Goal: Task Accomplishment & Management: Use online tool/utility

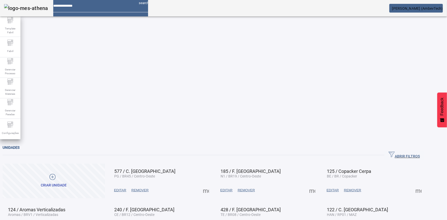
click at [409, 151] on span "ABRIR FILTROS" at bounding box center [403, 155] width 31 height 8
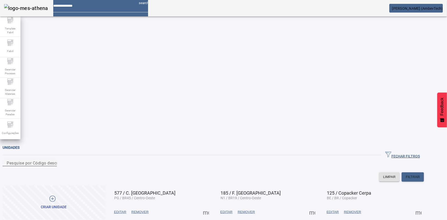
click at [82, 160] on mat-label "Pesquise por Código descrição ou sigla" at bounding box center [45, 162] width 76 height 5
click at [53, 160] on input "Pesquise por Código descrição ou sigla" at bounding box center [30, 163] width 46 height 6
type input "***"
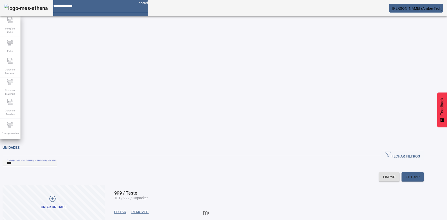
click at [212, 206] on span at bounding box center [206, 212] width 12 height 12
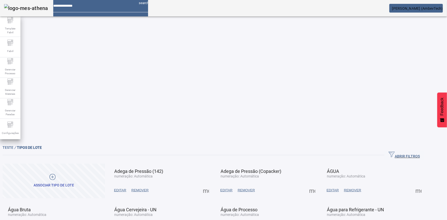
click at [424, 150] on div "ABRIR FILTROS Pesquise por código ou descrição LIMPAR FILTRAR" at bounding box center [213, 154] width 421 height 9
click at [406, 151] on span "ABRIR FILTROS" at bounding box center [403, 155] width 31 height 8
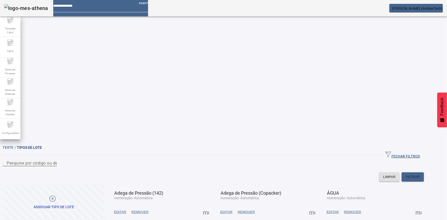
click at [71, 160] on mat-label "Pesquise por código ou descrição" at bounding box center [39, 162] width 65 height 5
click at [53, 160] on input "Pesquise por código ou descrição" at bounding box center [30, 163] width 46 height 6
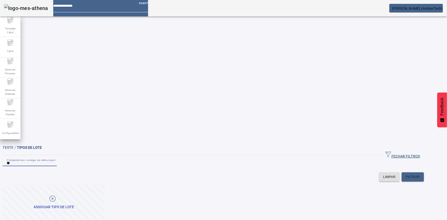
type input "*"
drag, startPoint x: 97, startPoint y: 48, endPoint x: 56, endPoint y: 44, distance: 41.7
click at [53, 160] on input "***" at bounding box center [30, 163] width 46 height 6
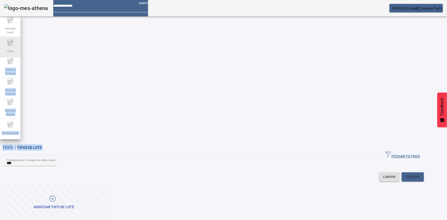
drag, startPoint x: 50, startPoint y: 42, endPoint x: 18, endPoint y: 45, distance: 32.3
click at [18, 45] on div "Template Fabril Fabril Gerenciar Processo Gerenciar Materiais Gerenciar Paradas…" at bounding box center [223, 110] width 447 height 220
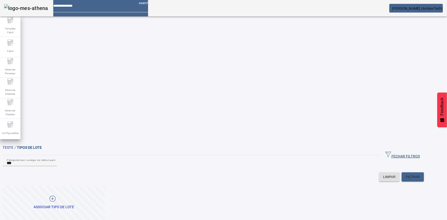
drag, startPoint x: 49, startPoint y: 46, endPoint x: 20, endPoint y: 44, distance: 28.3
paste input "*****"
type input "********"
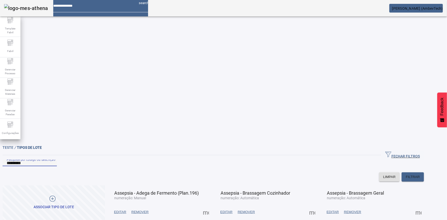
click at [232, 209] on span "EDITAR" at bounding box center [226, 211] width 12 height 5
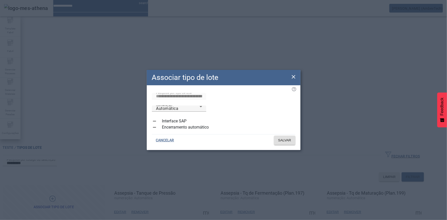
drag, startPoint x: 294, startPoint y: 79, endPoint x: 299, endPoint y: 78, distance: 4.9
click at [294, 79] on icon at bounding box center [293, 77] width 6 height 6
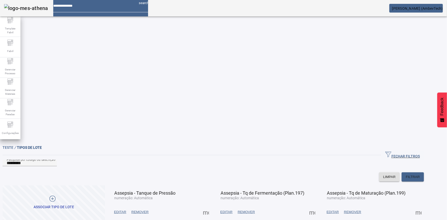
click at [318, 206] on span at bounding box center [312, 212] width 12 height 12
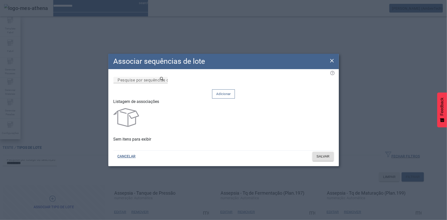
click at [331, 64] on icon at bounding box center [332, 61] width 6 height 6
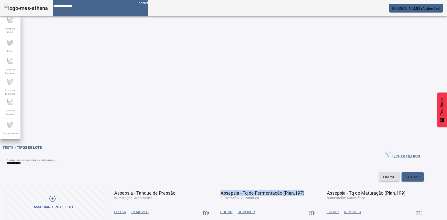
drag, startPoint x: 246, startPoint y: 78, endPoint x: 324, endPoint y: 79, distance: 78.1
click at [316, 187] on mat-card-header "Assepsia - Tq de Fermentação (Plan.197) numeração: Automática" at bounding box center [266, 193] width 100 height 13
copy span "Assepsia - Tq de Fermentação (Plan.197)"
click at [318, 206] on span at bounding box center [312, 212] width 12 height 12
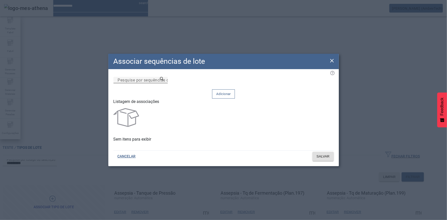
click at [164, 83] on input "Pesquise por sequências de lote" at bounding box center [140, 80] width 46 height 6
paste input "**********"
click at [164, 81] on icon at bounding box center [162, 79] width 4 height 4
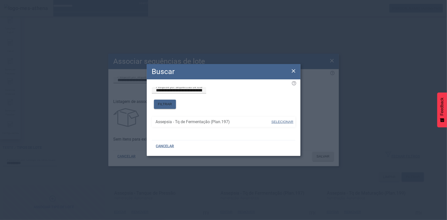
click at [280, 116] on span at bounding box center [281, 122] width 23 height 12
type input "**********"
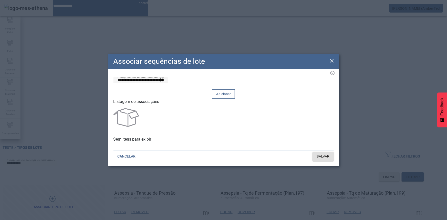
click at [234, 94] on span at bounding box center [223, 94] width 22 height 12
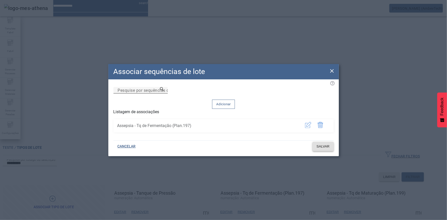
click at [316, 145] on span "SALVAR" at bounding box center [322, 146] width 13 height 5
click at [307, 125] on span "button" at bounding box center [308, 126] width 12 height 12
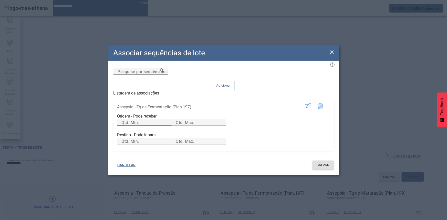
drag, startPoint x: 186, startPoint y: 112, endPoint x: 208, endPoint y: 111, distance: 22.0
click at [167, 119] on div "Qtd. Min." at bounding box center [144, 122] width 46 height 6
drag, startPoint x: 235, startPoint y: 111, endPoint x: 242, endPoint y: 115, distance: 8.0
click at [222, 119] on div "Qtd. Max." at bounding box center [199, 122] width 46 height 6
click at [222, 120] on input "Qtd. Max." at bounding box center [199, 123] width 46 height 6
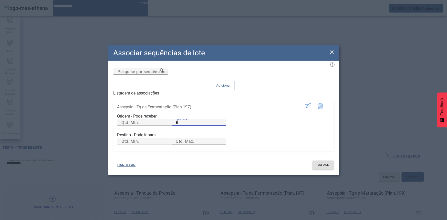
type input "*"
click at [194, 144] on mat-label "Qtd. Max." at bounding box center [185, 141] width 19 height 5
click at [222, 144] on input "Qtd. Max." at bounding box center [199, 141] width 46 height 6
type input "*"
drag, startPoint x: 318, startPoint y: 175, endPoint x: 299, endPoint y: 170, distance: 19.2
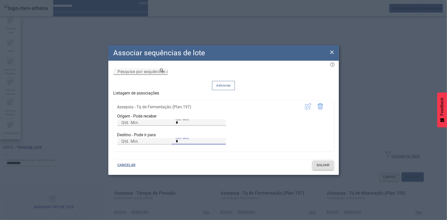
click at [318, 168] on span "SALVAR" at bounding box center [322, 164] width 13 height 5
click at [167, 119] on div "Qtd. Min." at bounding box center [144, 122] width 46 height 6
type input "*"
click at [167, 144] on input "Qtd. Min." at bounding box center [144, 141] width 46 height 6
drag, startPoint x: 319, startPoint y: 174, endPoint x: 166, endPoint y: 150, distance: 154.9
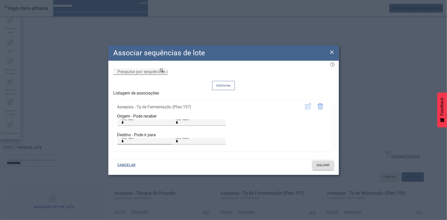
click at [231, 164] on div "Associar sequências de lote Pesquise por sequências de lote Adicionar Listagem …" at bounding box center [223, 109] width 230 height 129
drag, startPoint x: 159, startPoint y: 148, endPoint x: 74, endPoint y: 136, distance: 85.6
click at [74, 136] on div "Associar sequências de lote Pesquise por sequências de lote Adicionar Listagem …" at bounding box center [223, 110] width 447 height 220
type input "*"
drag, startPoint x: 142, startPoint y: 116, endPoint x: 60, endPoint y: 115, distance: 81.9
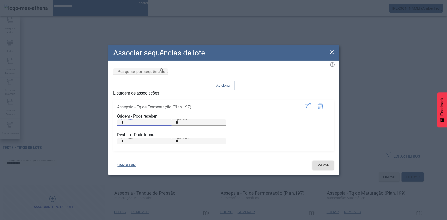
click at [47, 115] on div "Associar sequências de lote Pesquise por sequências de lote Adicionar Listagem …" at bounding box center [223, 110] width 447 height 220
type input "*"
click at [321, 171] on span at bounding box center [322, 165] width 21 height 12
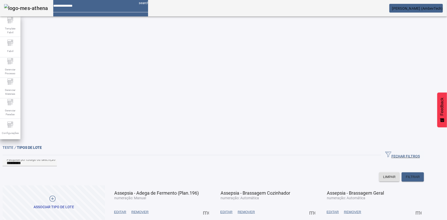
click at [32, 12] on img at bounding box center [26, 8] width 44 height 8
click at [6, 85] on div "Gerenciar Materiais" at bounding box center [10, 88] width 20 height 20
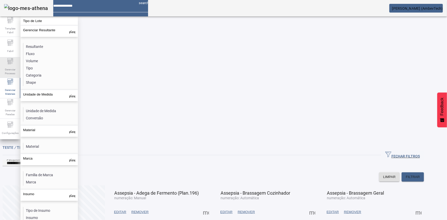
click at [13, 63] on div "Gerenciar Processo" at bounding box center [10, 67] width 20 height 20
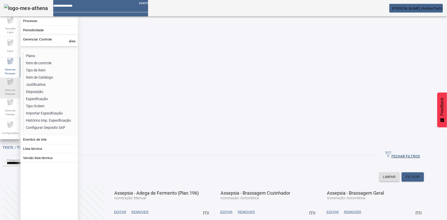
click at [6, 96] on span "Gerenciar Materiais" at bounding box center [10, 91] width 15 height 11
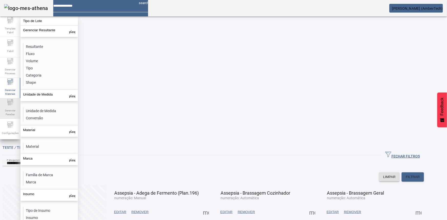
click at [12, 108] on span "Gerenciar Paradas" at bounding box center [10, 112] width 15 height 11
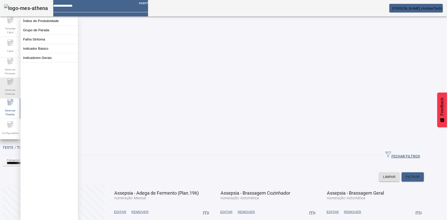
click at [12, 82] on icon at bounding box center [10, 82] width 6 height 6
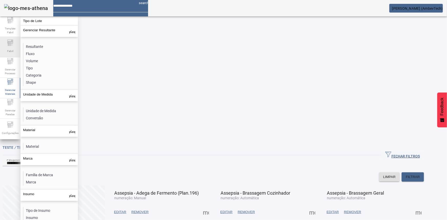
click at [5, 56] on div "Fabril" at bounding box center [10, 47] width 20 height 20
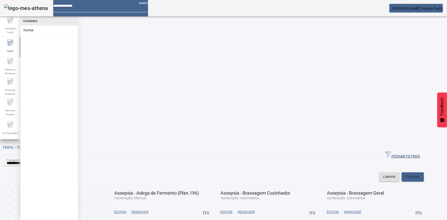
click at [29, 21] on button "Unidades" at bounding box center [48, 20] width 57 height 9
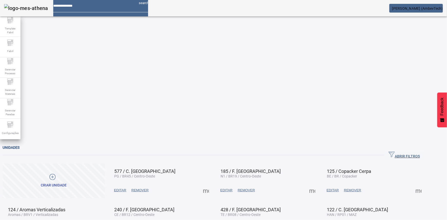
click at [404, 151] on span "ABRIR FILTROS" at bounding box center [403, 155] width 31 height 8
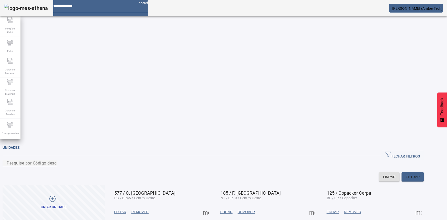
click at [212, 206] on span at bounding box center [206, 212] width 12 height 12
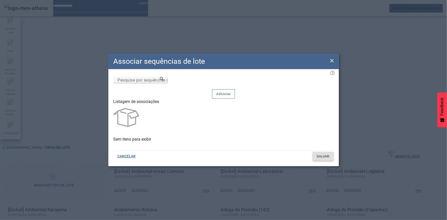
click at [331, 62] on icon at bounding box center [332, 61] width 6 height 6
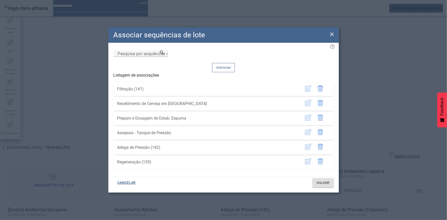
click at [304, 86] on span "button" at bounding box center [308, 89] width 12 height 12
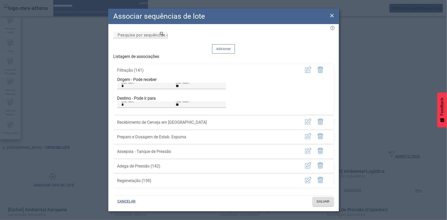
click at [330, 15] on icon at bounding box center [332, 16] width 6 height 6
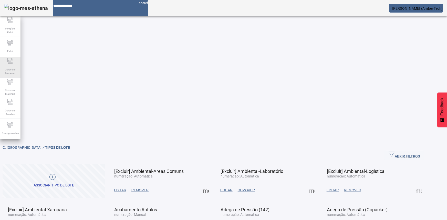
click at [10, 70] on span "Gerenciar Processo" at bounding box center [10, 71] width 15 height 11
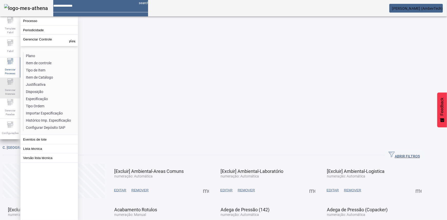
click at [10, 82] on icon at bounding box center [10, 82] width 2 height 0
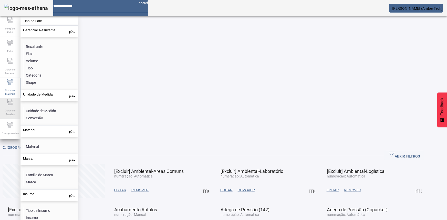
click at [9, 105] on icon at bounding box center [10, 105] width 2 height 0
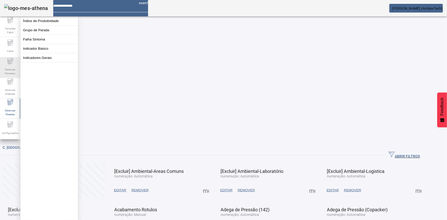
click at [2, 68] on div "Gerenciar Processo" at bounding box center [10, 67] width 20 height 20
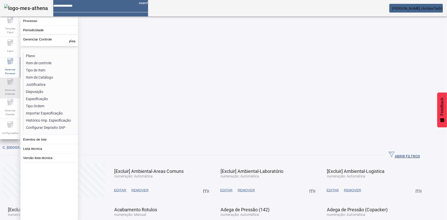
click at [17, 90] on span "Gerenciar Materiais" at bounding box center [10, 91] width 15 height 11
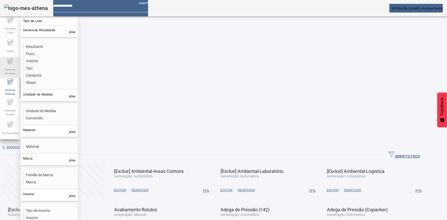
click at [15, 60] on div "Gerenciar Processo" at bounding box center [10, 67] width 20 height 20
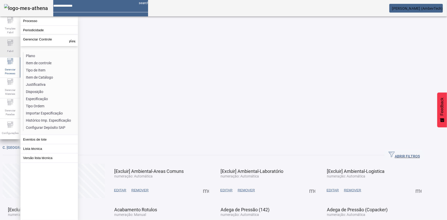
click at [12, 43] on icon at bounding box center [10, 43] width 6 height 6
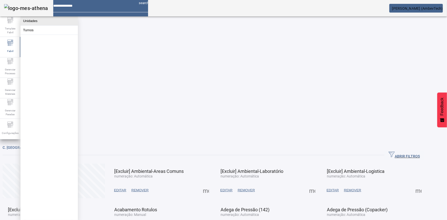
click at [46, 22] on button "Unidades" at bounding box center [48, 20] width 57 height 9
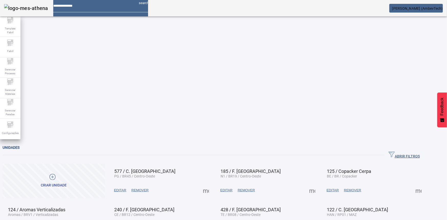
click at [409, 151] on span "ABRIR FILTROS" at bounding box center [403, 155] width 31 height 8
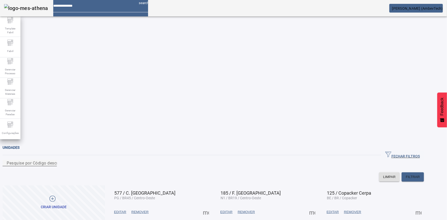
click at [53, 160] on div "Pesquise por Código descrição ou sigla" at bounding box center [30, 163] width 46 height 6
type input "***"
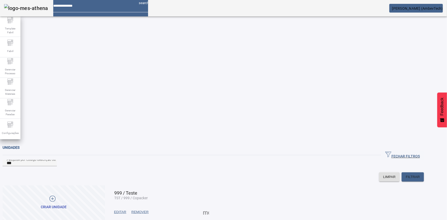
click at [212, 206] on span at bounding box center [206, 212] width 12 height 12
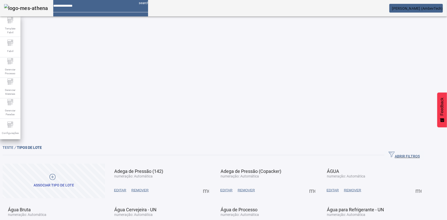
click at [417, 151] on span "ABRIR FILTROS" at bounding box center [403, 155] width 31 height 8
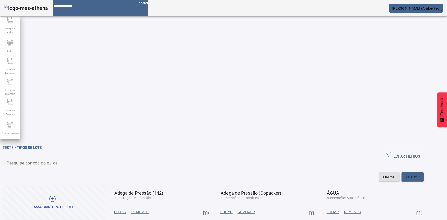
click at [53, 160] on div "Pesquise por código ou descrição" at bounding box center [30, 163] width 46 height 6
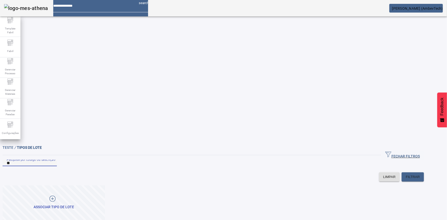
type input "*"
type input "********"
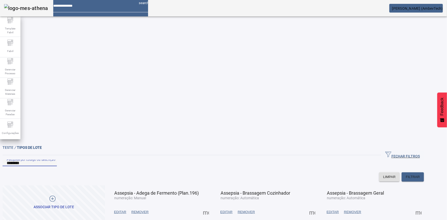
click at [318, 206] on span at bounding box center [312, 212] width 12 height 12
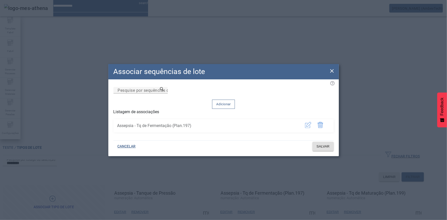
click at [305, 124] on span "button" at bounding box center [308, 126] width 12 height 12
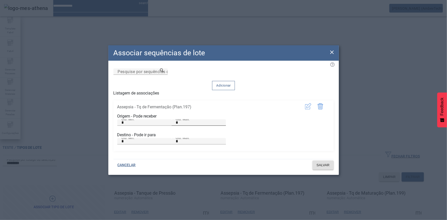
click at [222, 120] on input "*" at bounding box center [199, 123] width 46 height 6
type input "**"
click at [222, 144] on input "*" at bounding box center [199, 141] width 46 height 6
type input "**"
drag, startPoint x: 330, startPoint y: 175, endPoint x: 218, endPoint y: 119, distance: 124.7
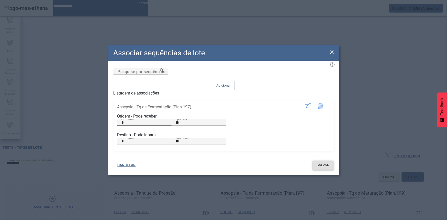
click at [218, 119] on div "Associar sequências de lote Pesquise por sequências de lote Adicionar Listagem …" at bounding box center [223, 109] width 230 height 129
click at [324, 168] on span "SALVAR" at bounding box center [322, 164] width 13 height 5
